Goal: Task Accomplishment & Management: Complete application form

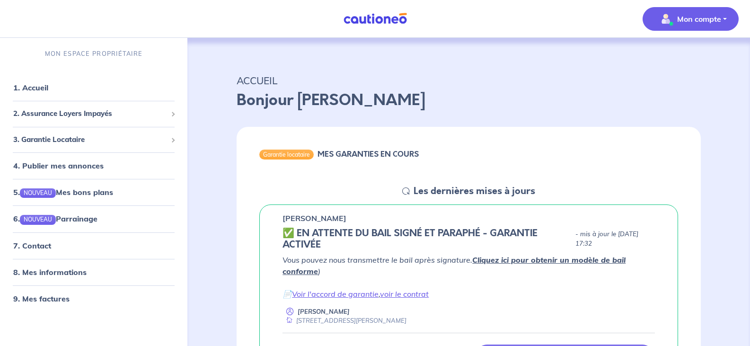
click at [715, 22] on p "Mon compte" at bounding box center [699, 18] width 44 height 11
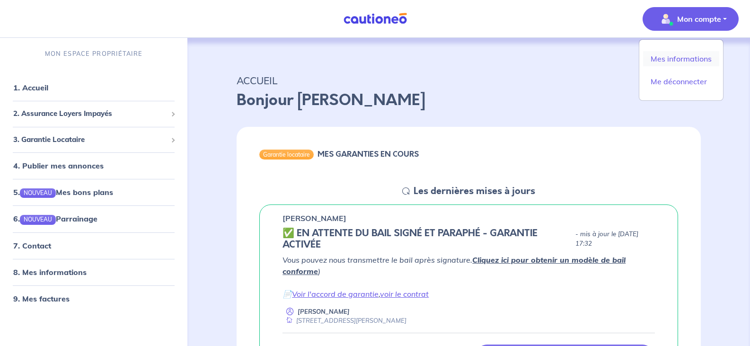
click at [679, 59] on link "Mes informations" at bounding box center [681, 58] width 76 height 15
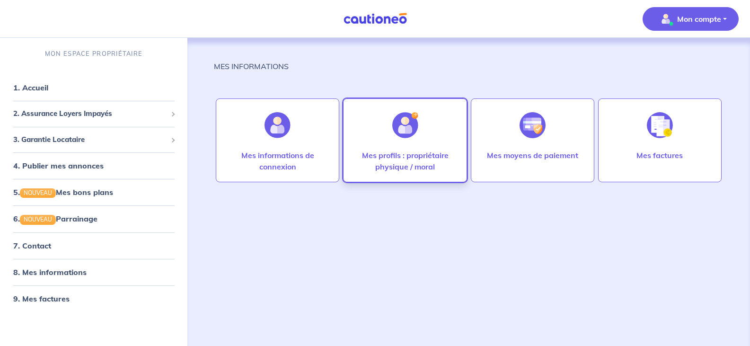
click at [417, 148] on div at bounding box center [404, 125] width 41 height 49
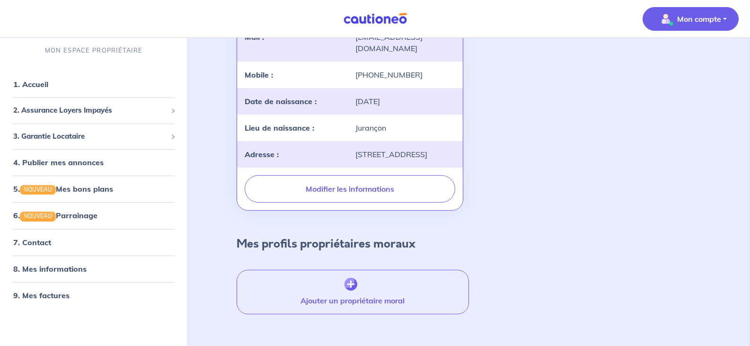
scroll to position [188, 0]
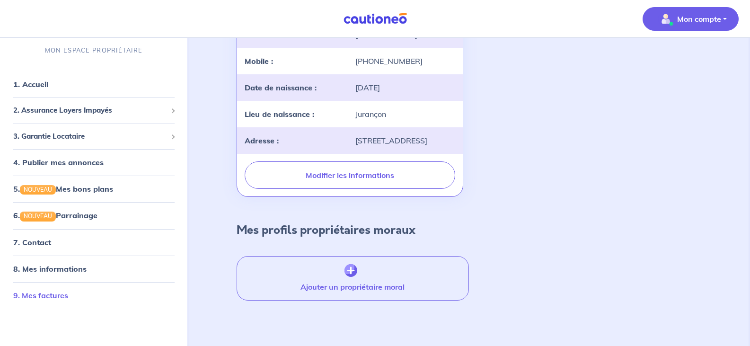
click at [55, 292] on link "9. Mes factures" at bounding box center [40, 294] width 55 height 9
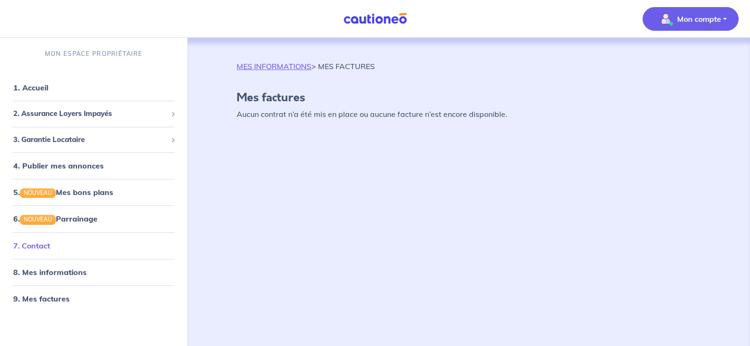
click at [44, 244] on link "7. Contact" at bounding box center [31, 245] width 37 height 9
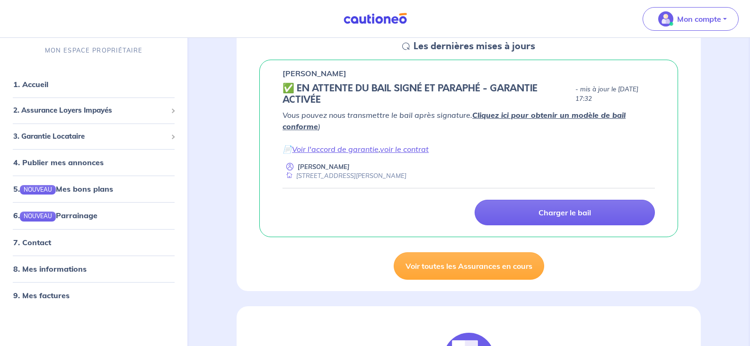
scroll to position [147, 0]
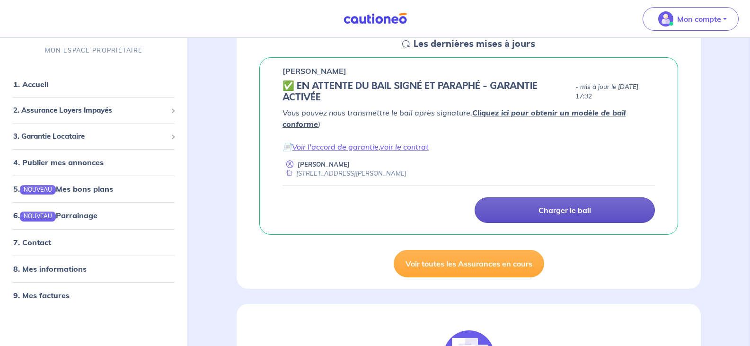
click at [568, 212] on p "Charger le bail" at bounding box center [564, 209] width 52 height 9
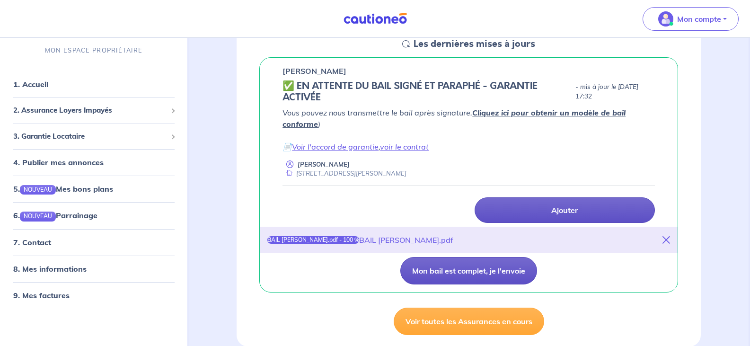
click at [468, 267] on button "Mon bail est complet, je l'envoie" at bounding box center [468, 270] width 137 height 27
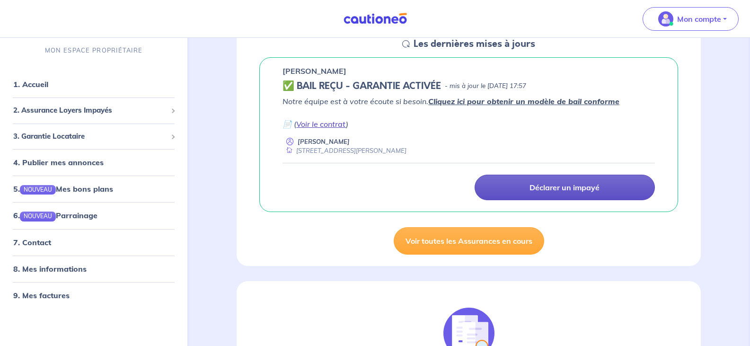
click at [336, 124] on link "Voir le contrat" at bounding box center [321, 123] width 50 height 9
